Goal: Task Accomplishment & Management: Use online tool/utility

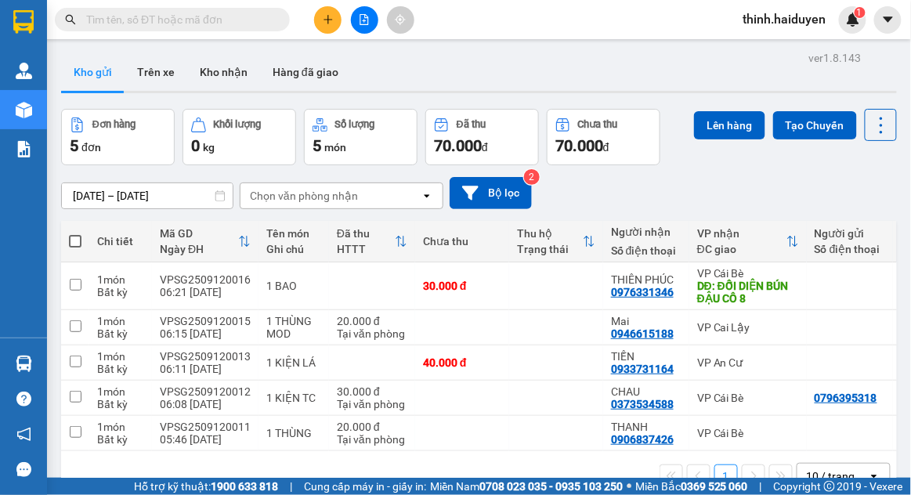
scroll to position [72, 0]
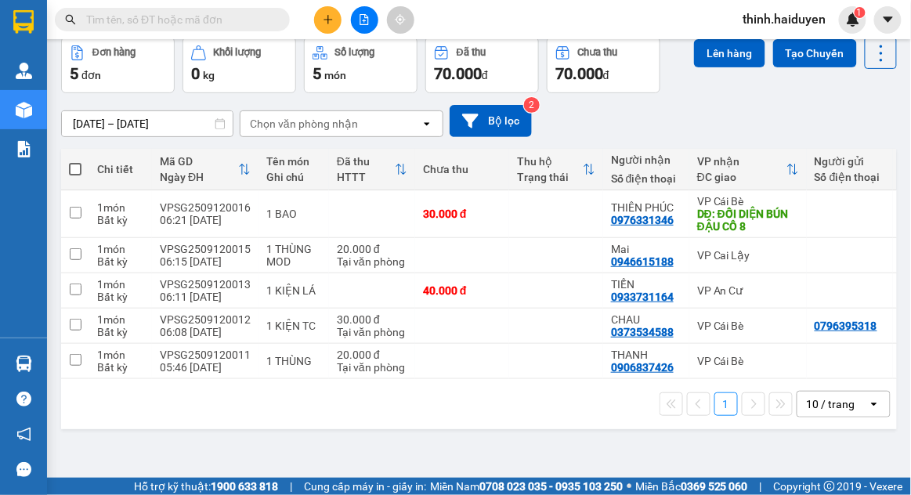
click at [793, 365] on div "VP Cái Bè" at bounding box center [748, 361] width 102 height 13
checkbox input "true"
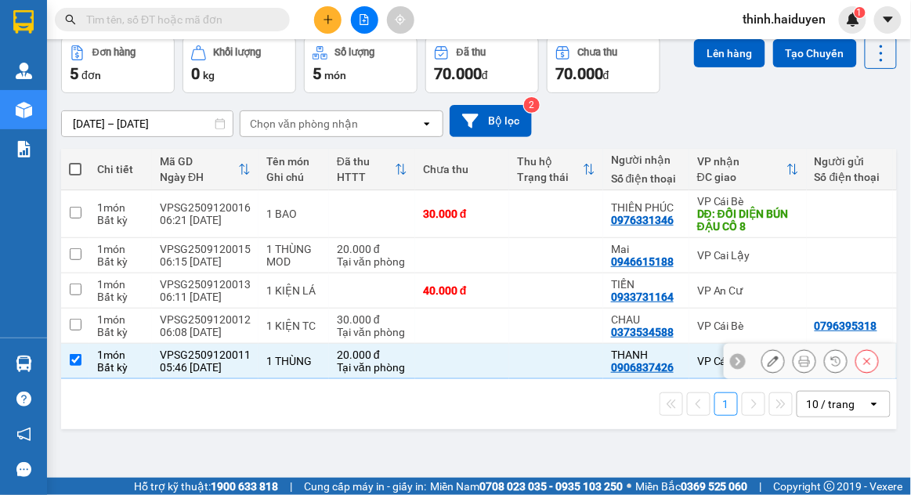
click at [771, 337] on td "VP Cái Bè" at bounding box center [747, 326] width 117 height 35
checkbox input "true"
click at [760, 294] on div "VP An Cư" at bounding box center [748, 290] width 102 height 13
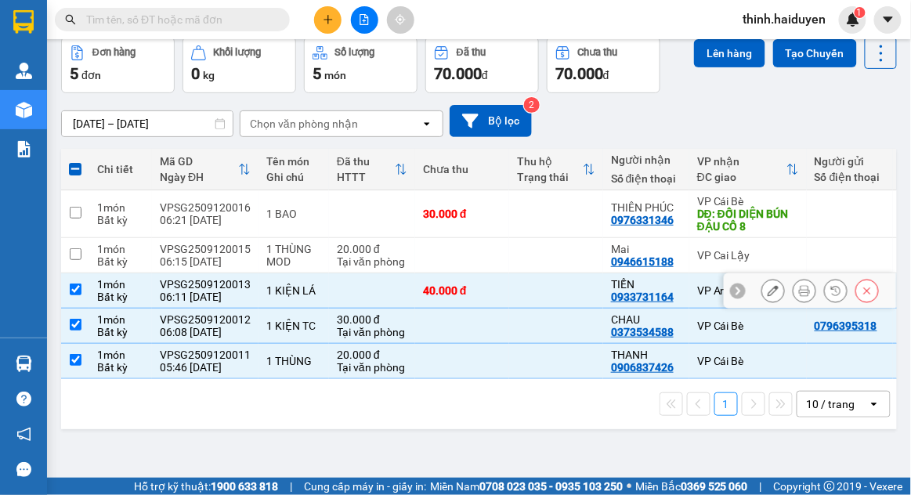
click at [842, 408] on div "10 / trang" at bounding box center [831, 404] width 49 height 16
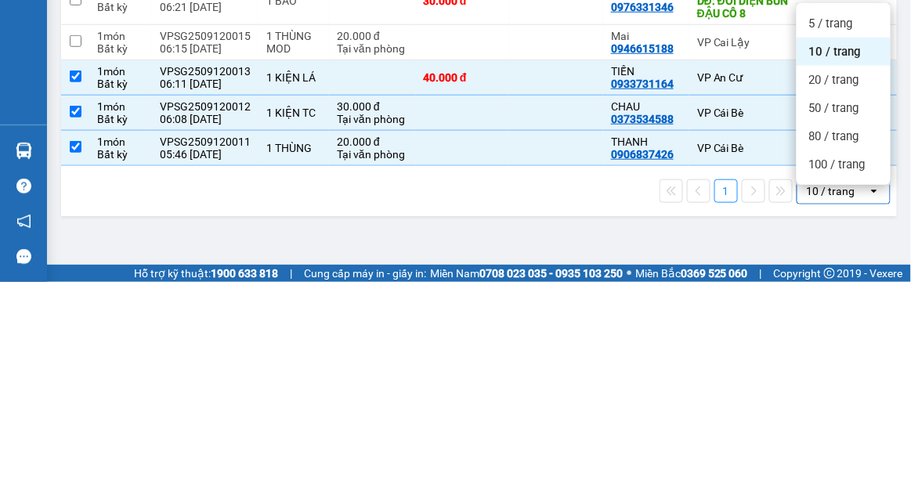
click at [857, 370] on span "100 / trang" at bounding box center [837, 378] width 56 height 16
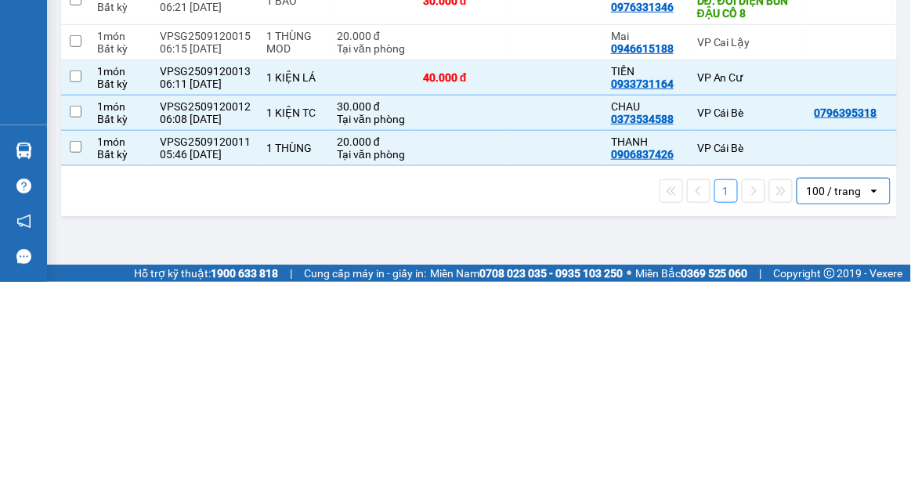
checkbox input "false"
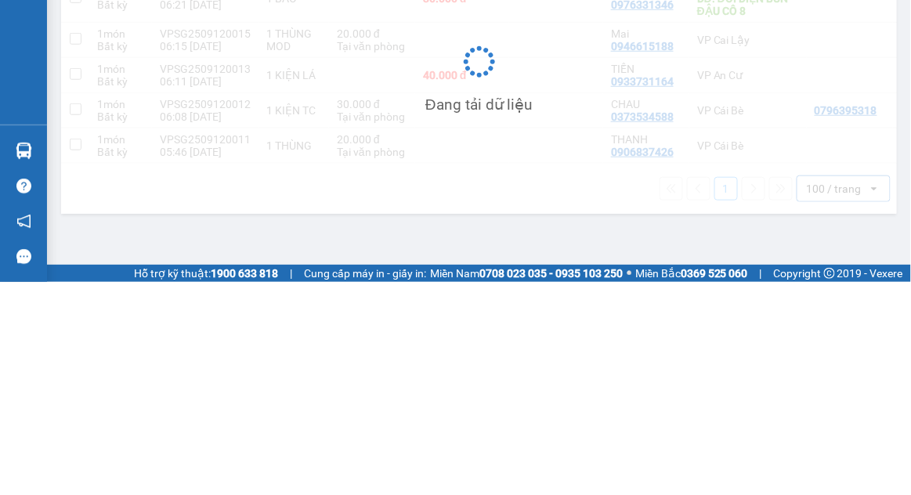
scroll to position [27, 0]
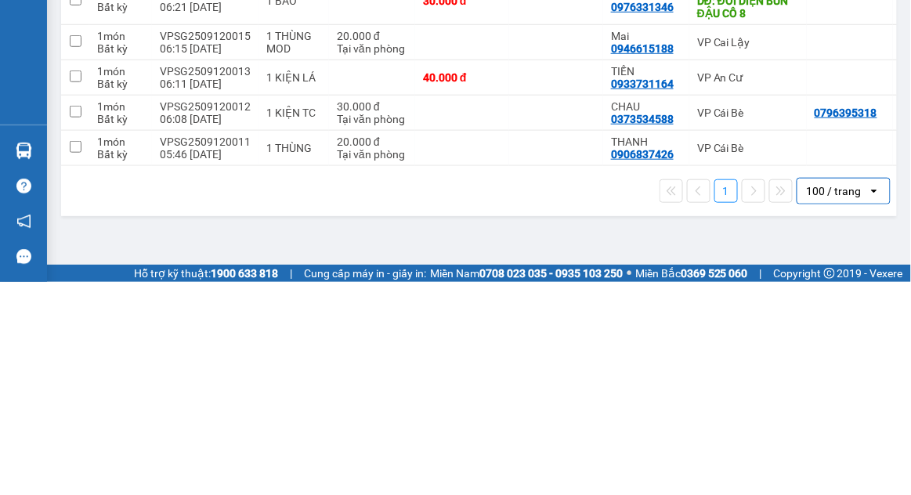
click at [828, 344] on td at bounding box center [850, 361] width 86 height 35
checkbox input "true"
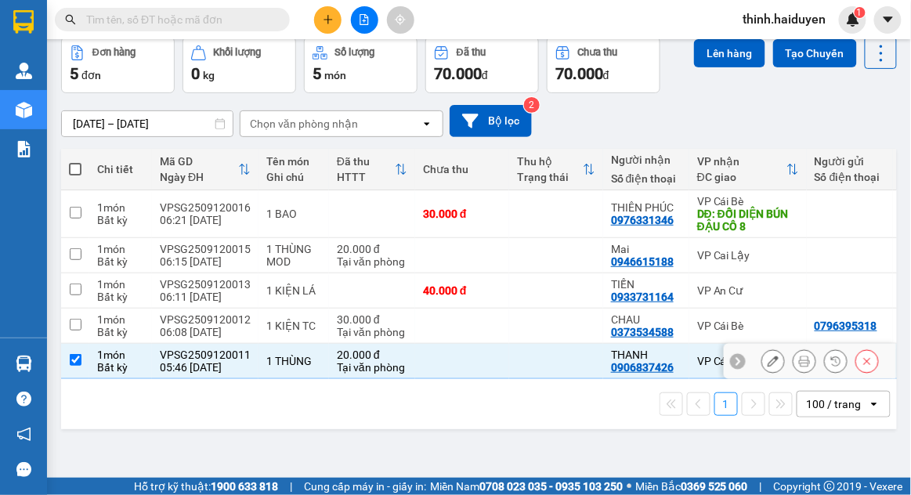
click at [812, 105] on div "[DATE] – [DATE] Press the down arrow key to interact with the calendar and sele…" at bounding box center [479, 121] width 836 height 32
click at [760, 320] on div "VP Cái Bè" at bounding box center [748, 326] width 102 height 13
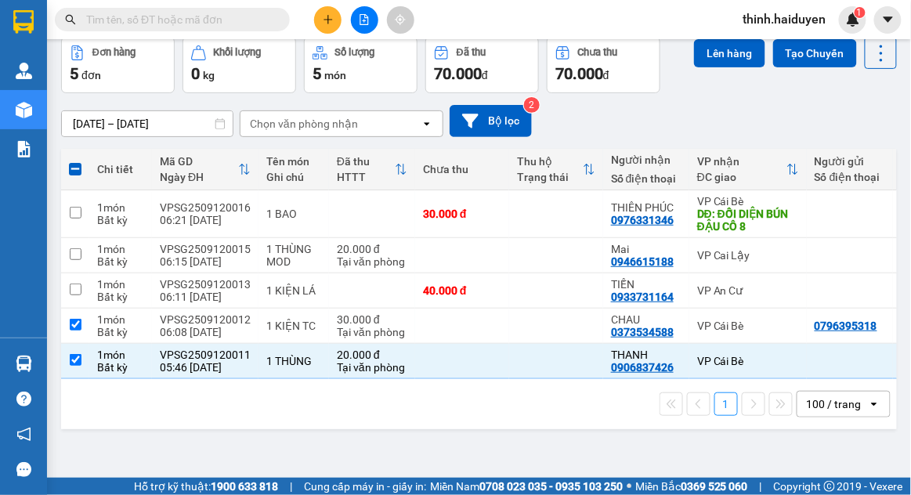
checkbox input "true"
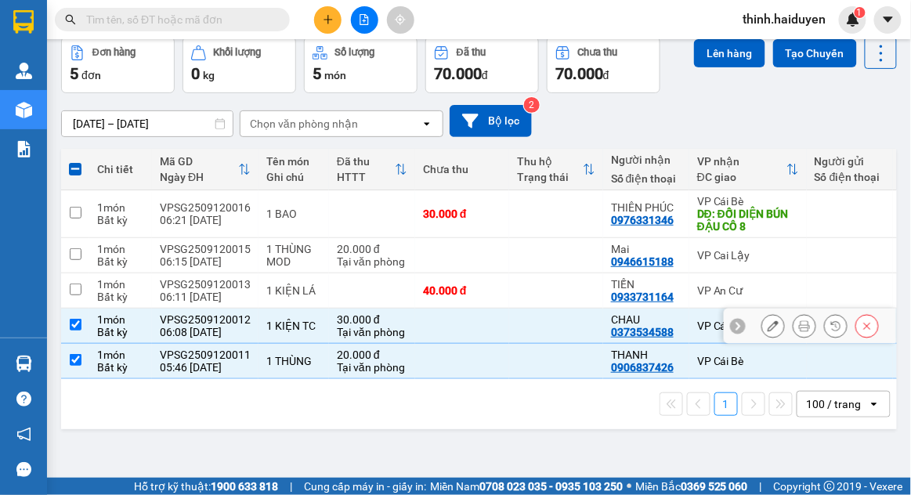
click at [762, 284] on div "VP An Cư" at bounding box center [748, 290] width 102 height 13
checkbox input "true"
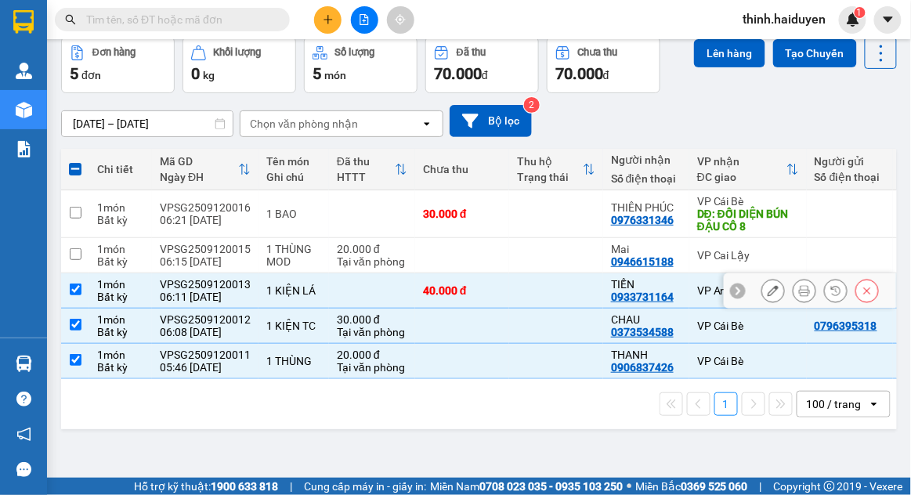
scroll to position [0, 0]
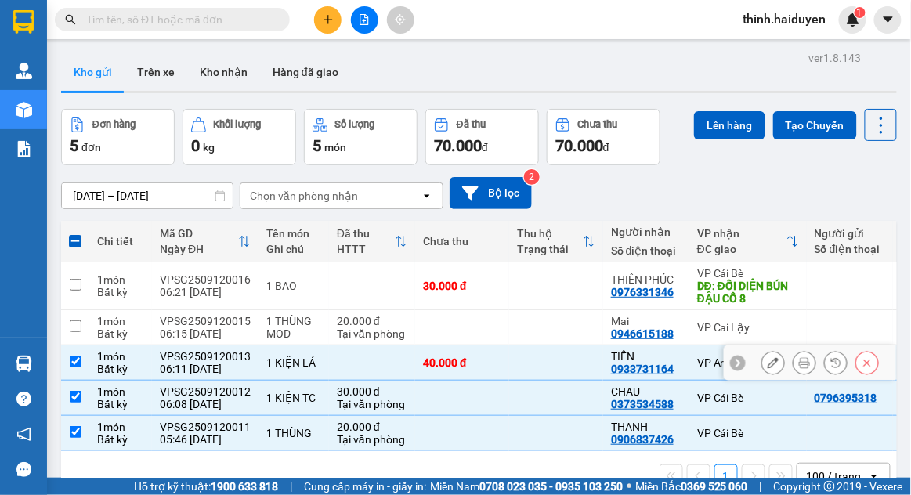
click at [746, 111] on button "Lên hàng" at bounding box center [729, 125] width 71 height 28
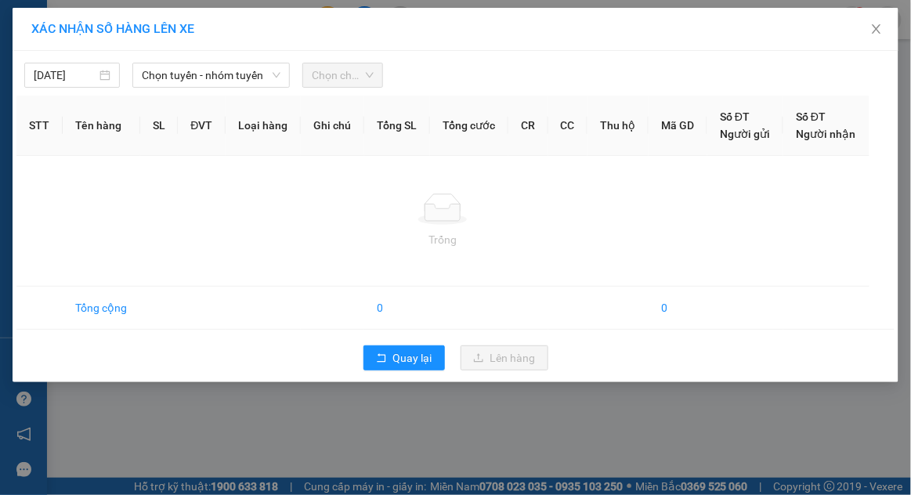
click at [226, 79] on span "Chọn tuyến - nhóm tuyến" at bounding box center [211, 74] width 139 height 23
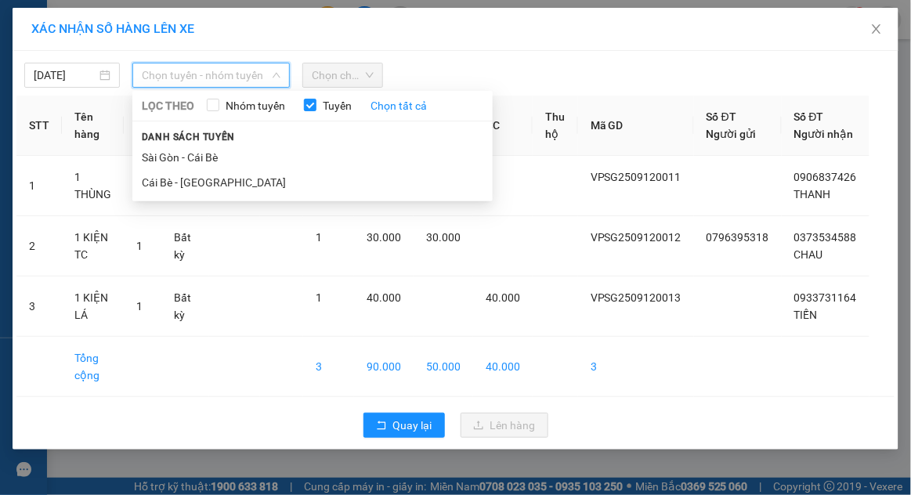
click at [199, 153] on li "Sài Gòn - Cái Bè" at bounding box center [312, 157] width 360 height 25
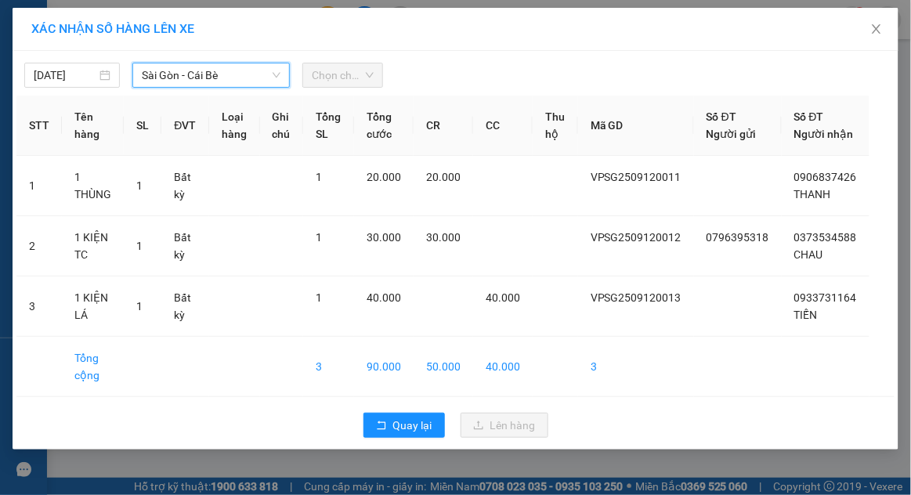
click at [374, 77] on div "Chọn chuyến" at bounding box center [342, 75] width 80 height 25
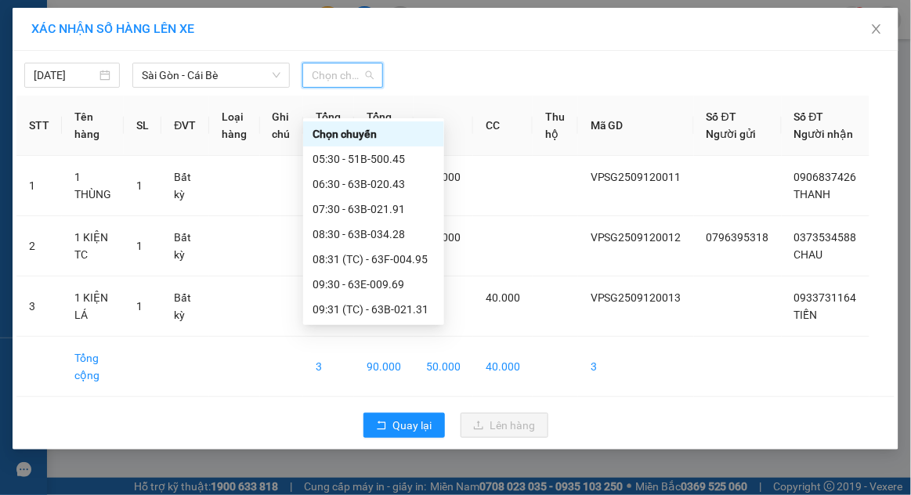
click at [401, 200] on div "07:30 - 63B-021.91" at bounding box center [373, 208] width 122 height 17
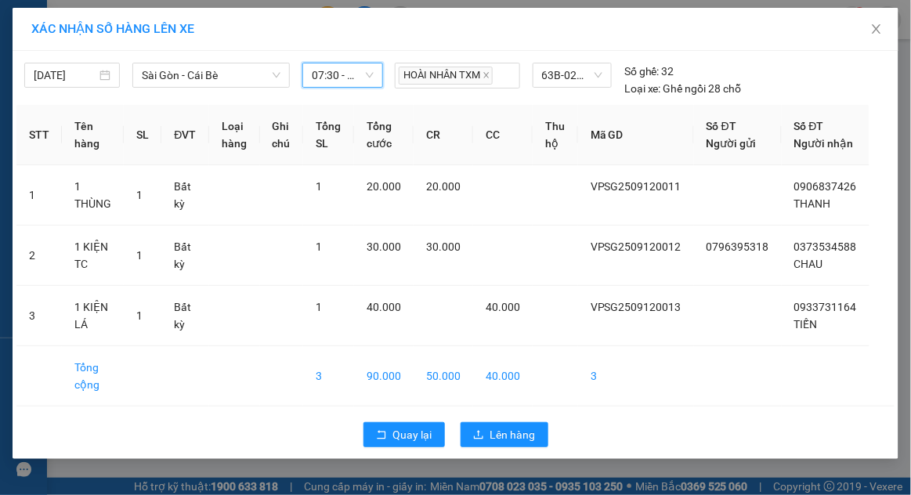
click at [356, 78] on span "07:30 - 63B-021.91" at bounding box center [342, 74] width 61 height 23
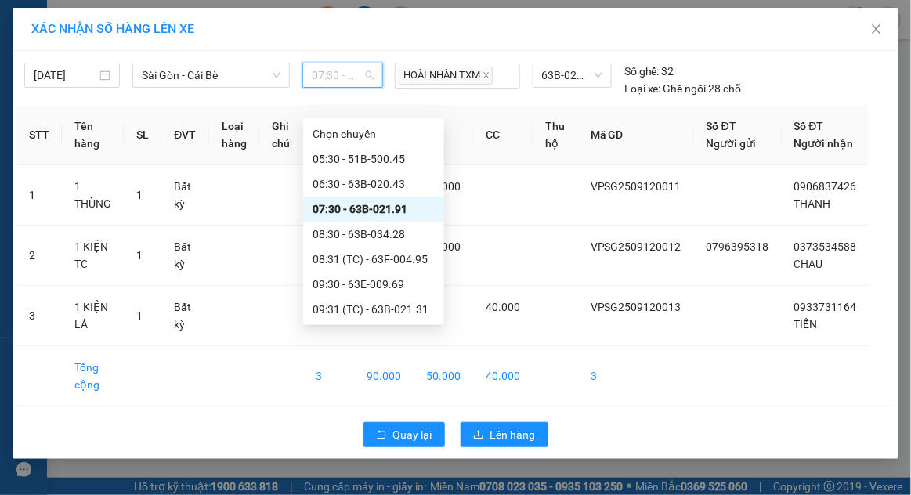
click at [374, 175] on div "06:30 - 63B-020.43" at bounding box center [373, 183] width 122 height 17
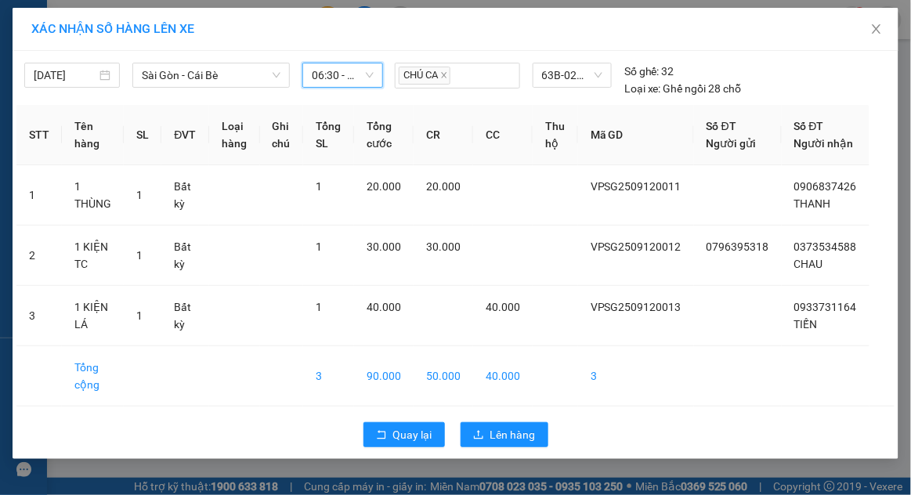
click at [843, 80] on div "[DATE] [GEOGRAPHIC_DATA] - Cái Bè LỌC THEO Nhóm tuyến Tuyến Chọn tất cả Danh sá…" at bounding box center [455, 76] width 878 height 42
click at [515, 446] on button "Lên hàng" at bounding box center [505, 434] width 88 height 25
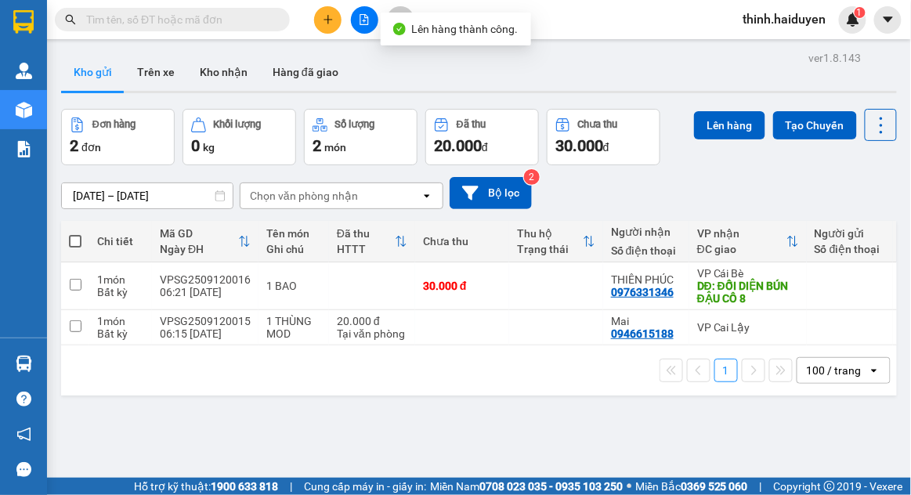
click at [583, 310] on td at bounding box center [556, 327] width 94 height 35
checkbox input "true"
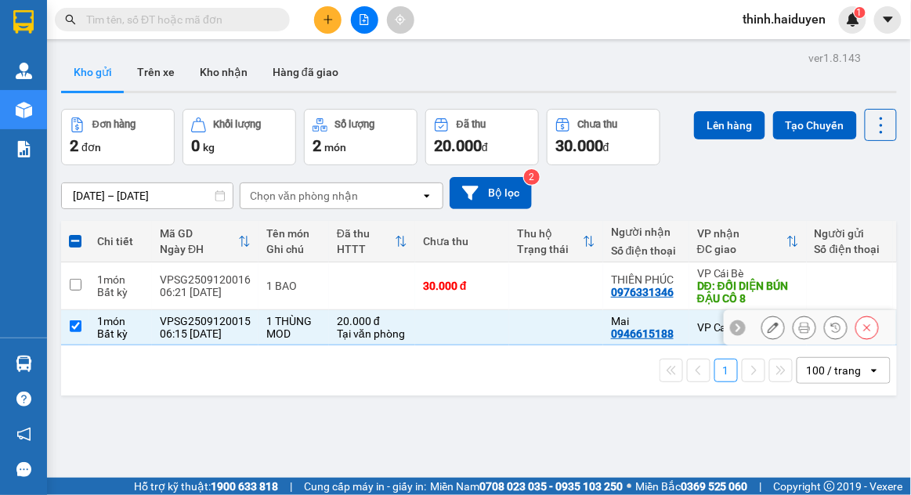
click at [736, 111] on button "Lên hàng" at bounding box center [729, 125] width 71 height 28
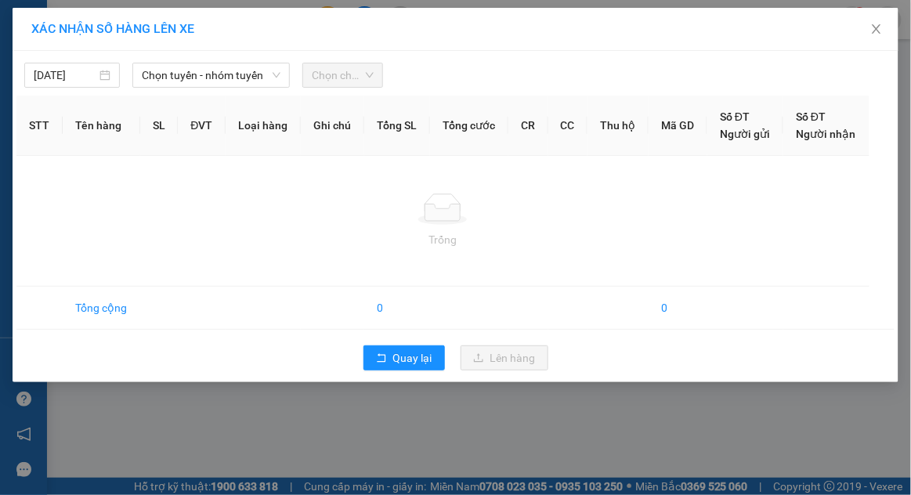
click at [256, 73] on span "Chọn tuyến - nhóm tuyến" at bounding box center [211, 74] width 139 height 23
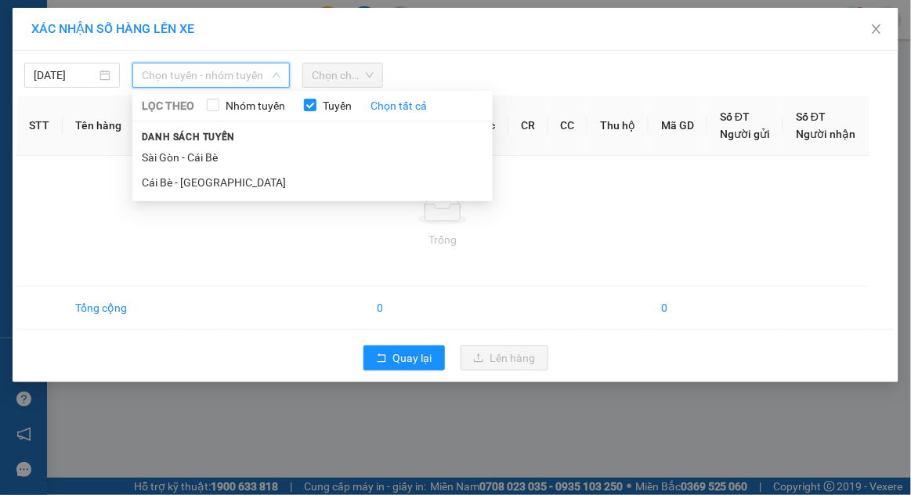
click at [233, 151] on li "Sài Gòn - Cái Bè" at bounding box center [312, 157] width 360 height 25
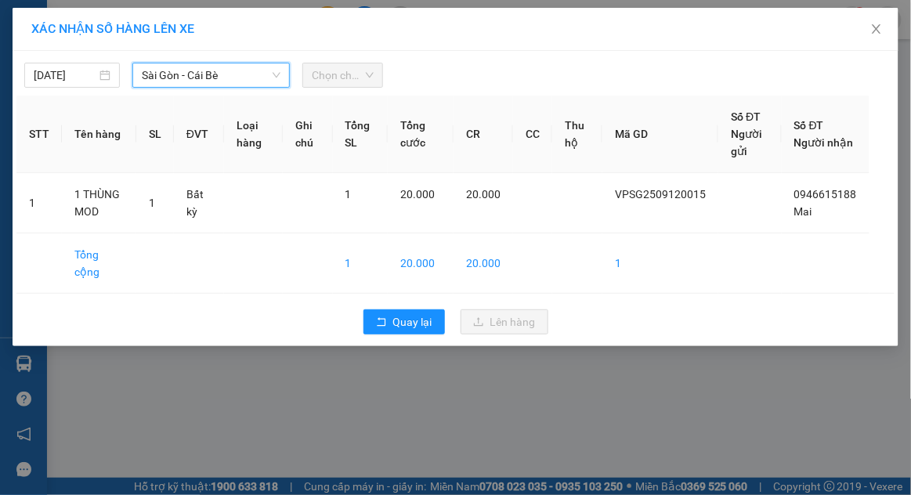
click at [359, 78] on span "Chọn chuyến" at bounding box center [342, 74] width 61 height 23
click at [354, 81] on span "Chọn chuyến" at bounding box center [342, 74] width 61 height 23
click at [360, 78] on span "Chọn chuyến" at bounding box center [342, 74] width 61 height 23
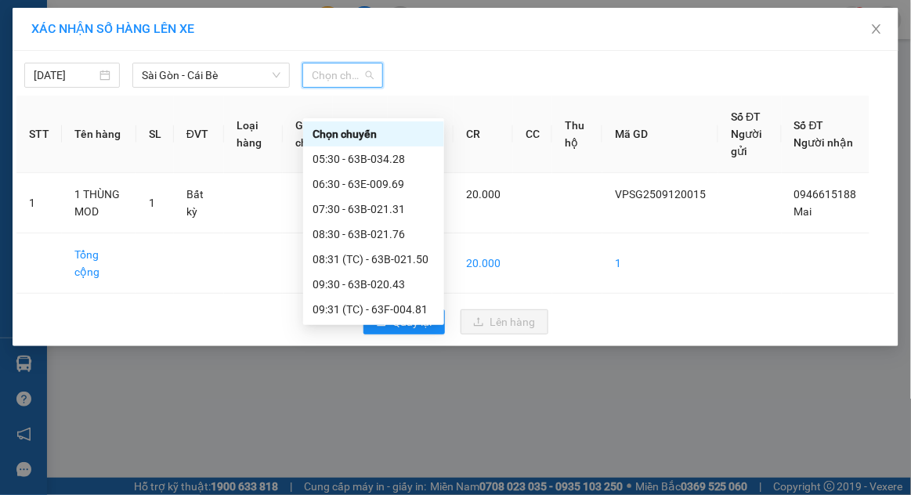
click at [396, 200] on div "07:30 - 63B-021.31" at bounding box center [373, 208] width 122 height 17
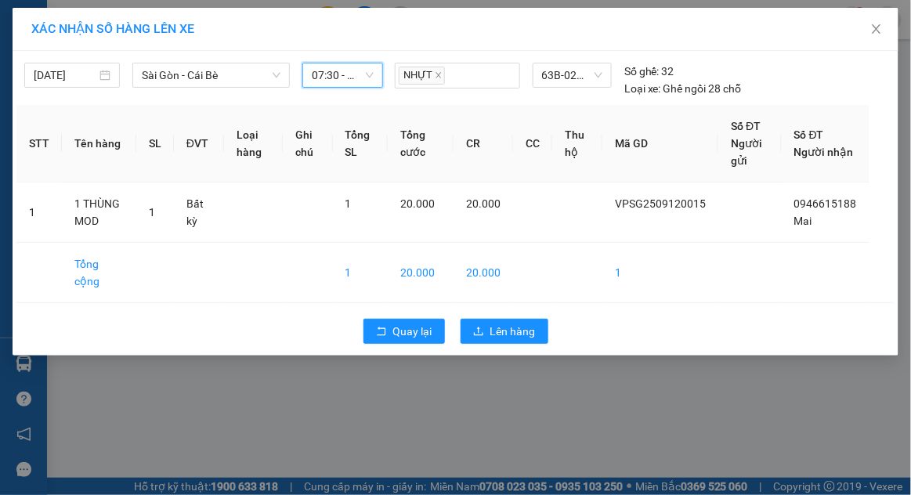
click at [833, 74] on div "[DATE] [GEOGRAPHIC_DATA] - Cái Bè LỌC THEO Nhóm tuyến Tuyến Chọn tất cả Danh sá…" at bounding box center [455, 76] width 878 height 42
click at [523, 342] on button "Lên hàng" at bounding box center [505, 331] width 88 height 25
